Goal: Transaction & Acquisition: Purchase product/service

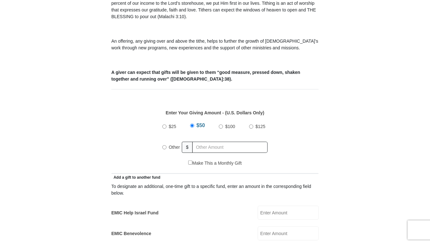
scroll to position [209, 0]
click at [169, 143] on label "Other" at bounding box center [174, 147] width 16 height 14
click at [166, 145] on input "Other" at bounding box center [164, 147] width 4 height 4
radio input "true"
click at [232, 142] on input "text" at bounding box center [230, 147] width 73 height 11
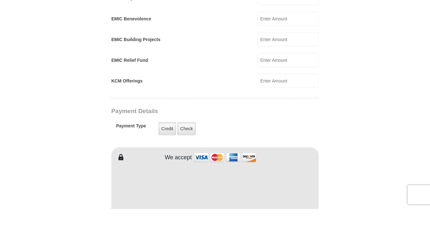
scroll to position [396, 0]
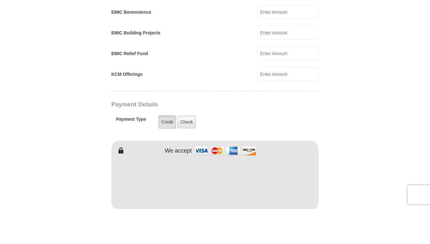
type input "680"
click at [158, 152] on label "Credit" at bounding box center [167, 157] width 18 height 13
click at [0, 0] on input "Credit" at bounding box center [0, 0] width 0 height 0
click at [163, 152] on label "Credit" at bounding box center [167, 157] width 18 height 13
click at [0, 0] on input "Credit" at bounding box center [0, 0] width 0 height 0
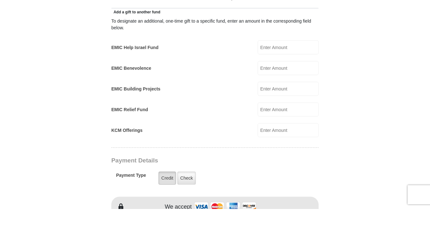
scroll to position [341, 0]
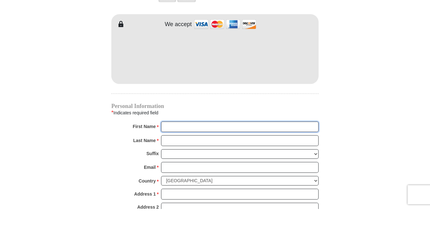
click at [264, 157] on input "First Name *" at bounding box center [239, 162] width 157 height 11
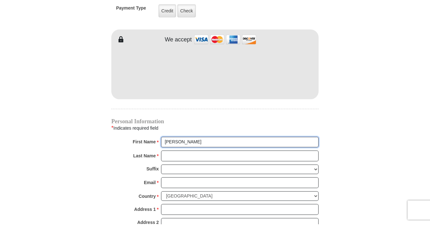
type input "[PERSON_NAME]"
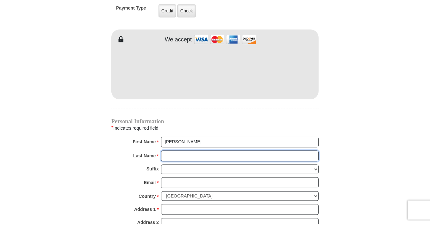
click at [225, 170] on input "Last Name *" at bounding box center [239, 175] width 157 height 11
type input "S"
type input "[PERSON_NAME]"
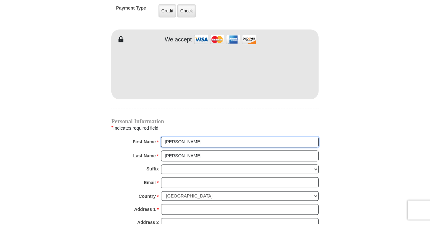
click at [229, 157] on input "[PERSON_NAME]" at bounding box center [239, 162] width 157 height 11
type input "[PERSON_NAME]"
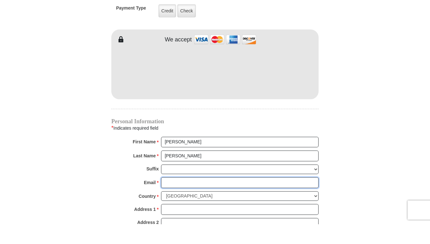
click at [213, 197] on input "Email *" at bounding box center [239, 202] width 157 height 11
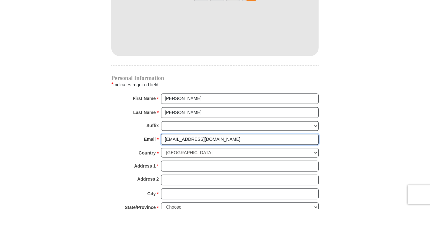
scroll to position [551, 0]
type input "[EMAIL_ADDRESS][DOMAIN_NAME]"
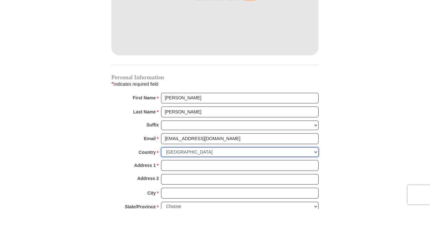
click at [286, 183] on select "[GEOGRAPHIC_DATA] [GEOGRAPHIC_DATA] [GEOGRAPHIC_DATA] [GEOGRAPHIC_DATA] [GEOGRA…" at bounding box center [239, 188] width 157 height 10
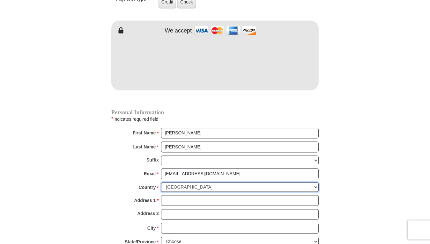
click at [161, 183] on select "[GEOGRAPHIC_DATA] [GEOGRAPHIC_DATA] [GEOGRAPHIC_DATA] [GEOGRAPHIC_DATA] [GEOGRA…" at bounding box center [239, 188] width 157 height 10
click at [229, 195] on input "Address 1 *" at bounding box center [239, 200] width 157 height 11
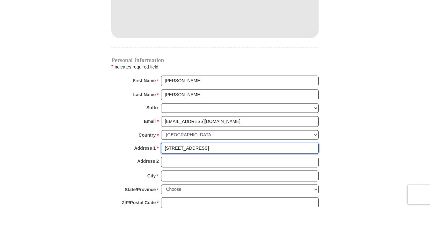
type input "[STREET_ADDRESS]"
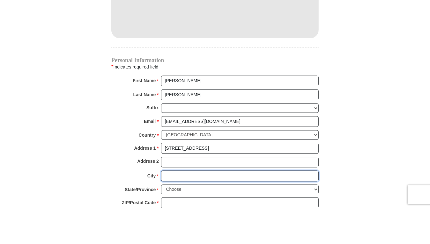
click at [245, 206] on input "City *" at bounding box center [239, 211] width 157 height 11
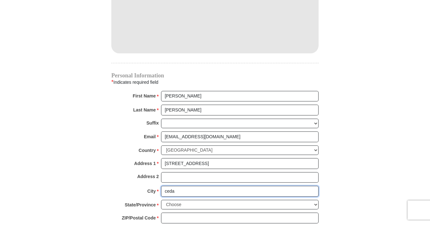
type input "cedar"
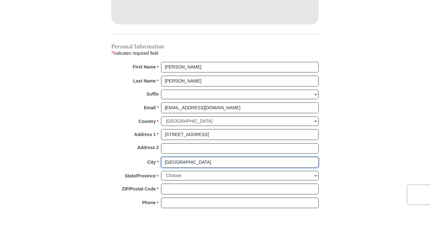
type input "[GEOGRAPHIC_DATA]"
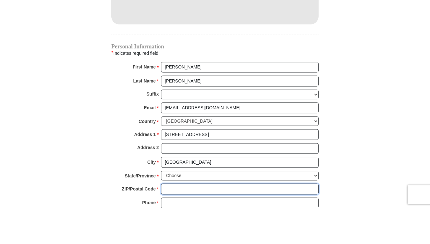
click at [252, 219] on input "ZIP/Postal Code *" at bounding box center [239, 224] width 157 height 11
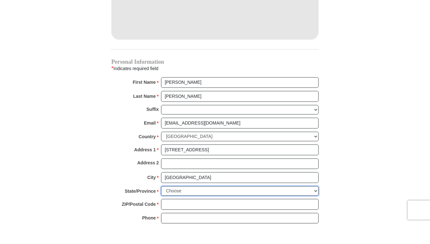
click at [240, 206] on select "Choose [US_STATE] [US_STATE] [US_STATE] [US_STATE] [US_STATE] Armed Forces Amer…" at bounding box center [239, 211] width 157 height 10
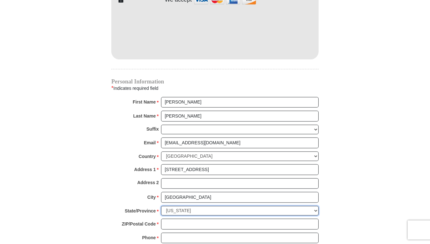
select select "[GEOGRAPHIC_DATA]"
click at [161, 206] on select "Choose [US_STATE] [US_STATE] [US_STATE] [US_STATE] [US_STATE] Armed Forces Amer…" at bounding box center [239, 211] width 157 height 10
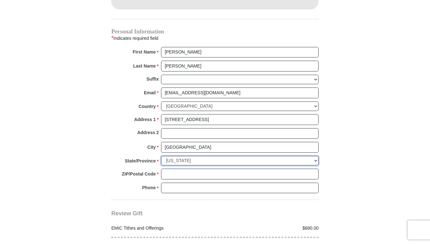
scroll to position [632, 0]
click at [229, 169] on input "ZIP/Postal Code *" at bounding box center [239, 174] width 157 height 11
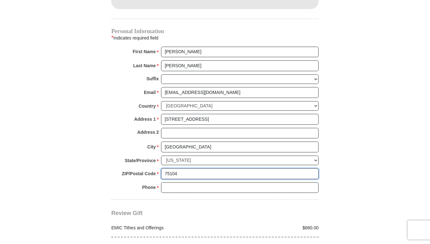
type input "75104"
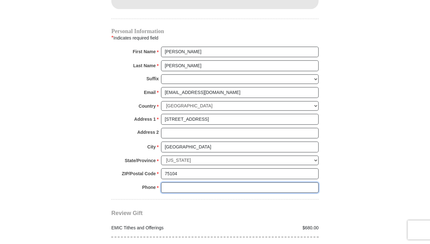
click at [205, 183] on input "Phone * *" at bounding box center [239, 188] width 157 height 11
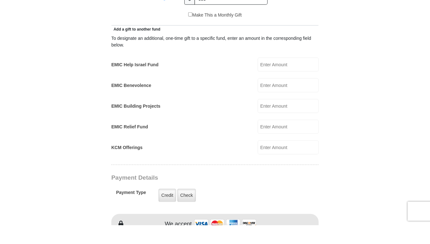
scroll to position [339, 0]
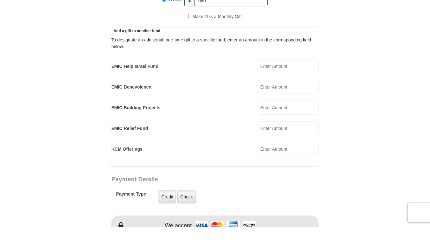
type input "4696585549"
click at [293, 78] on input "EMIC Help Israel Fund" at bounding box center [287, 83] width 61 height 14
type input "30"
click at [343, 206] on form "[GEOGRAPHIC_DATA][DEMOGRAPHIC_DATA] Online Giving Because of gifts like yours, …" at bounding box center [214, 158] width 363 height 943
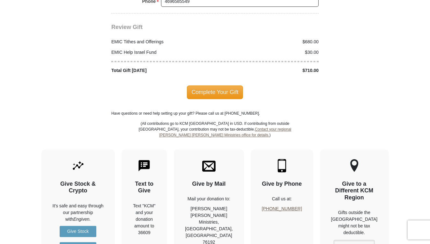
scroll to position [815, 0]
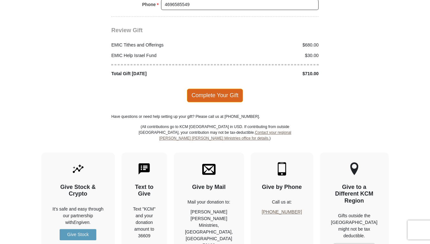
click at [226, 89] on span "Complete Your Gift" at bounding box center [215, 95] width 56 height 13
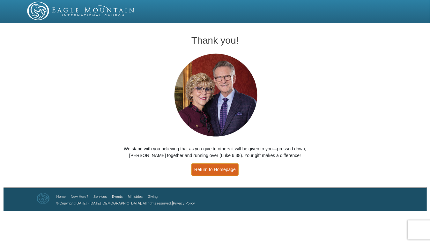
click at [225, 169] on link "Return to Homepage" at bounding box center [214, 169] width 47 height 12
